Goal: Find specific page/section: Find specific page/section

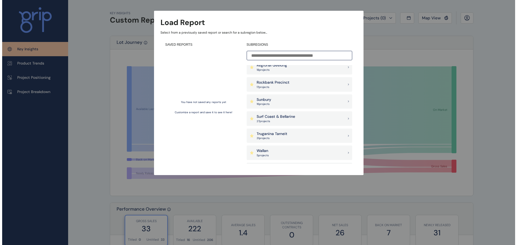
scroll to position [485, 0]
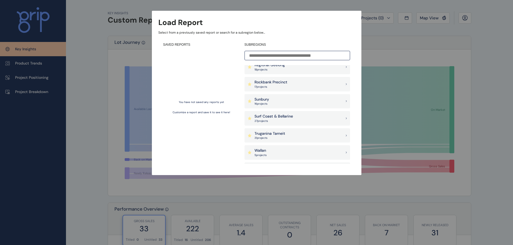
click at [293, 133] on div "Truganina Tarneit 31 project s" at bounding box center [298, 135] width 106 height 15
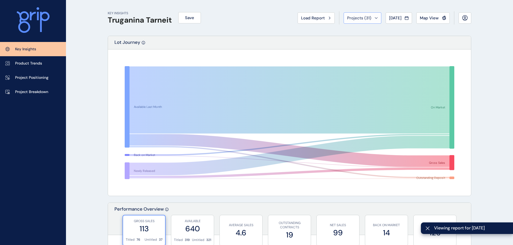
click at [360, 15] on span "Projects ( 31 )" at bounding box center [359, 17] width 24 height 5
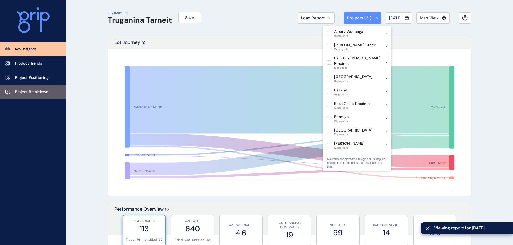
click at [36, 87] on link "Project Breakdown" at bounding box center [33, 92] width 66 height 14
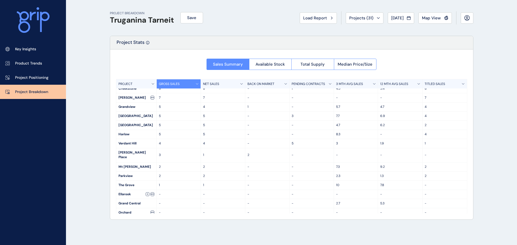
scroll to position [32, 0]
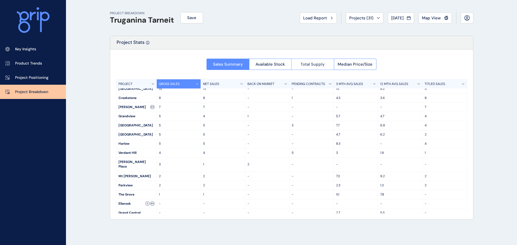
click at [308, 67] on span "Total Supply" at bounding box center [313, 64] width 24 height 5
